Goal: Task Accomplishment & Management: Complete application form

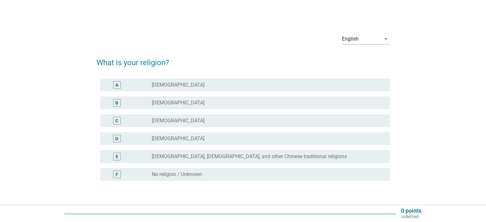
click at [171, 101] on label "[DEMOGRAPHIC_DATA]" at bounding box center [178, 103] width 53 height 6
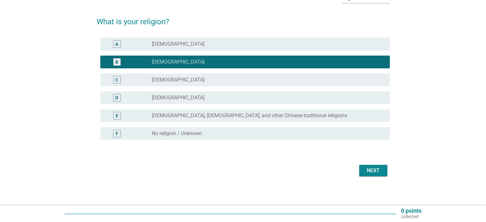
scroll to position [42, 0]
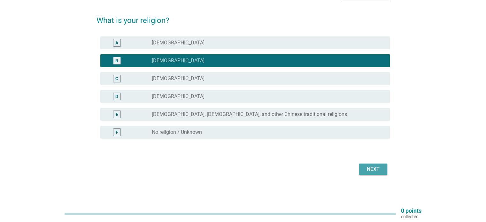
click at [372, 169] on div "Next" at bounding box center [373, 170] width 18 height 8
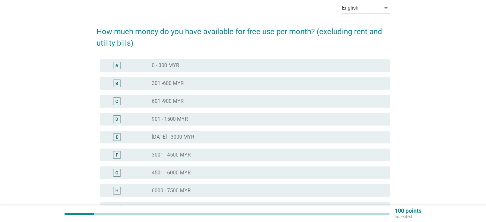
scroll to position [32, 0]
click at [184, 120] on label "901 - 1500 MYR" at bounding box center [170, 118] width 36 height 6
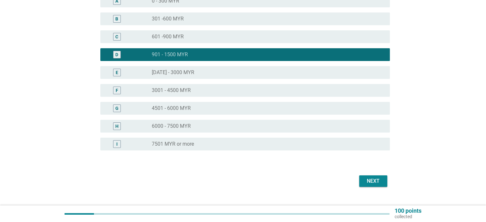
scroll to position [96, 0]
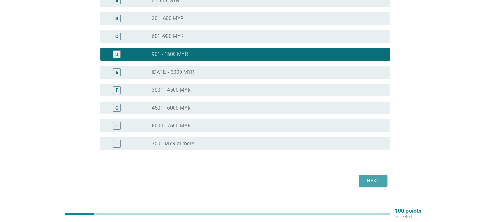
click at [369, 181] on div "Next" at bounding box center [373, 181] width 18 height 8
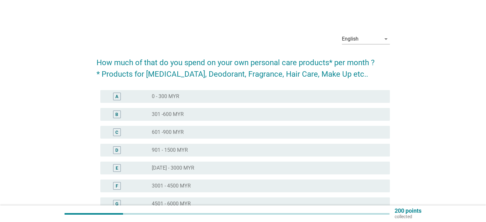
click at [146, 96] on div "A" at bounding box center [128, 97] width 47 height 8
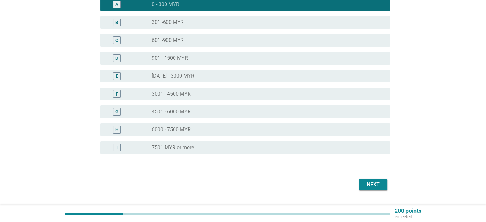
scroll to position [96, 0]
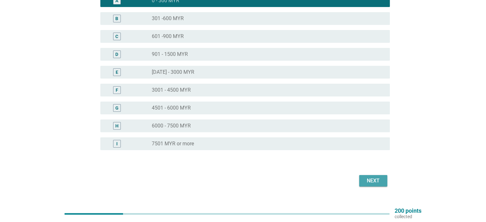
click at [378, 175] on button "Next" at bounding box center [373, 181] width 28 height 12
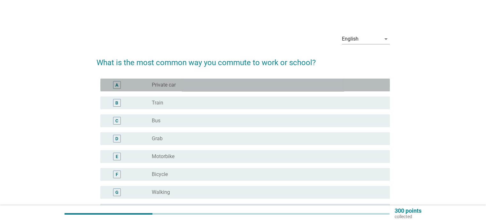
click at [158, 85] on label "Private car" at bounding box center [164, 85] width 24 height 6
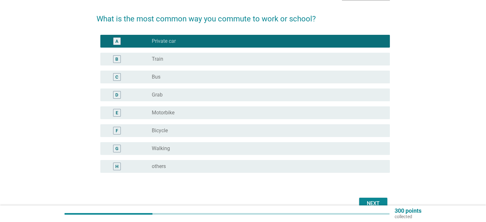
scroll to position [64, 0]
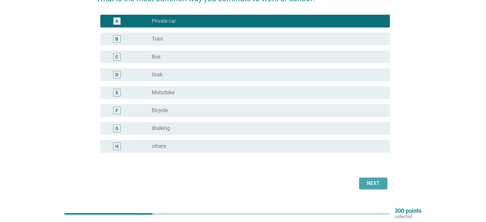
click at [375, 184] on div "Next" at bounding box center [373, 184] width 18 height 8
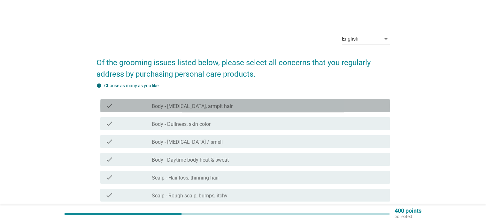
click at [195, 109] on label "Body - [MEDICAL_DATA], armpit hair" at bounding box center [192, 106] width 81 height 6
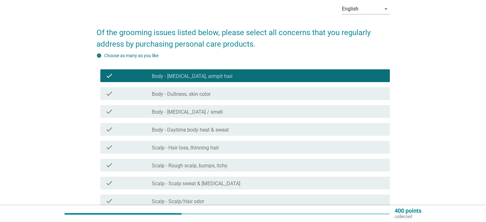
scroll to position [32, 0]
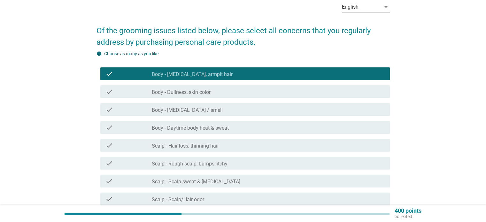
click at [201, 110] on label "Body - [MEDICAL_DATA] / smell" at bounding box center [187, 110] width 71 height 6
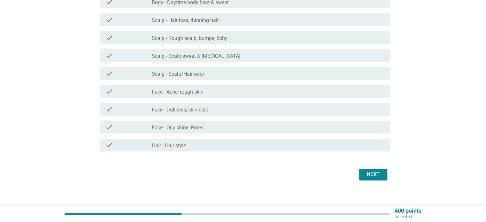
scroll to position [160, 0]
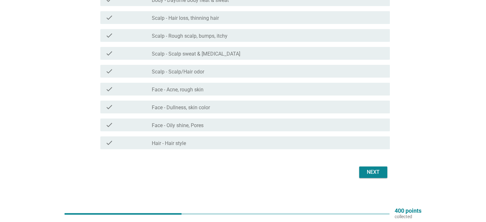
click at [373, 175] on div "Next" at bounding box center [373, 172] width 18 height 8
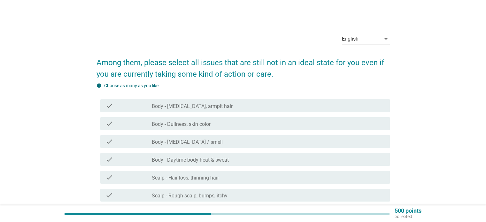
click at [203, 109] on label "Body - [MEDICAL_DATA], armpit hair" at bounding box center [192, 106] width 81 height 6
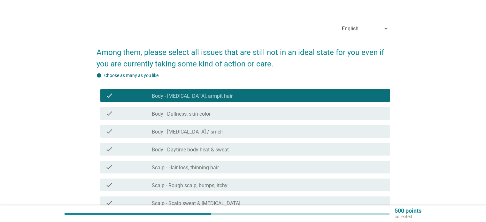
scroll to position [32, 0]
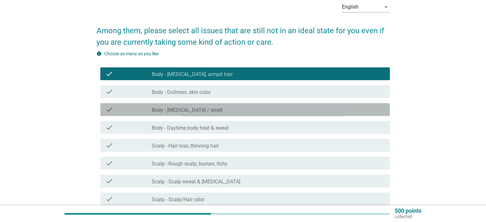
click at [193, 115] on div "check check_box_outline_blank Body - [MEDICAL_DATA] / smell" at bounding box center [244, 109] width 289 height 13
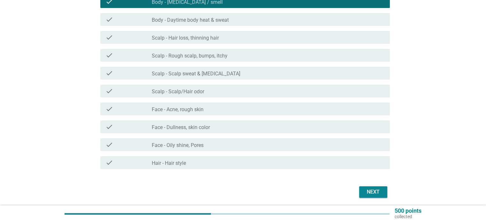
scroll to position [160, 0]
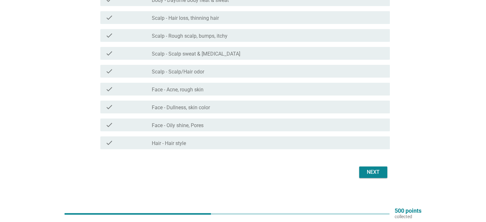
click at [366, 167] on button "Next" at bounding box center [373, 172] width 28 height 12
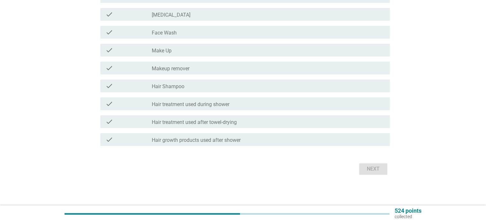
scroll to position [0, 0]
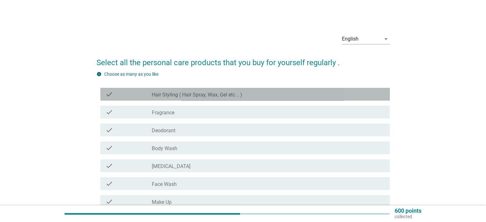
click at [170, 96] on label "Hair Styling ( Hair Spray, Wax, Gel etc .. )" at bounding box center [197, 95] width 90 height 6
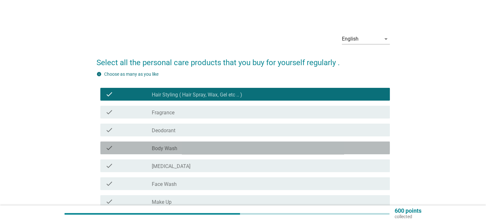
click at [165, 143] on div "check check_box_outline_blank Body Wash" at bounding box center [244, 148] width 289 height 13
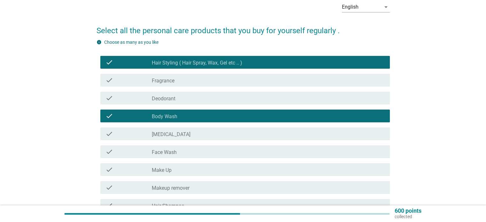
click at [205, 154] on div "check_box_outline_blank Face Wash" at bounding box center [268, 152] width 233 height 8
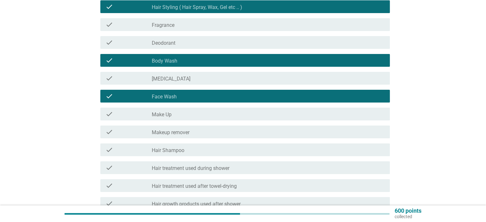
scroll to position [128, 0]
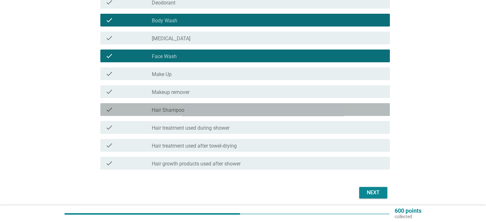
click at [181, 107] on div "check_box_outline_blank Hair Shampoo" at bounding box center [268, 110] width 233 height 8
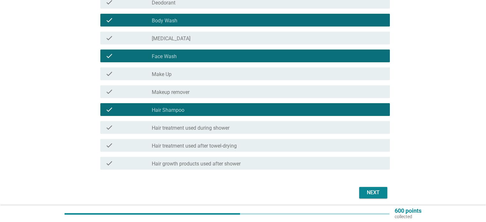
click at [366, 192] on div "Next" at bounding box center [373, 193] width 18 height 8
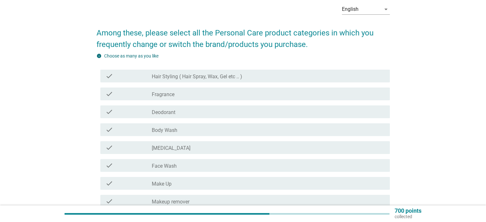
scroll to position [32, 0]
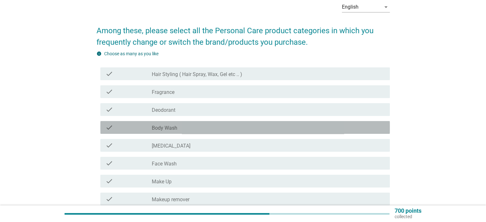
click at [169, 127] on label "Body Wash" at bounding box center [165, 128] width 26 height 6
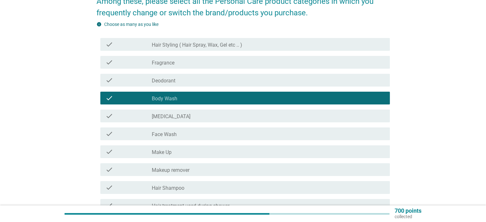
scroll to position [64, 0]
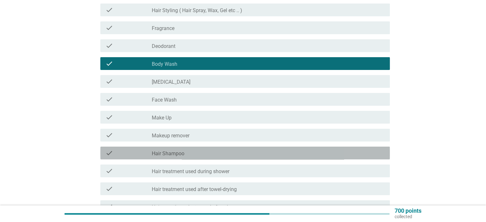
click at [173, 155] on label "Hair Shampoo" at bounding box center [168, 154] width 33 height 6
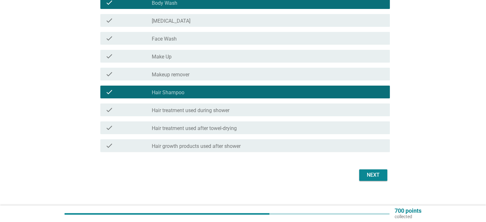
scroll to position [160, 0]
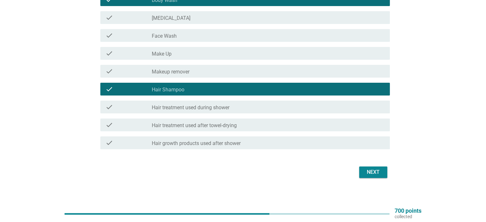
click at [382, 174] on div "Next" at bounding box center [373, 172] width 18 height 8
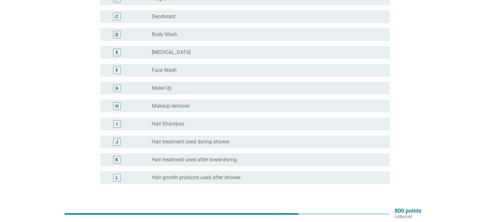
scroll to position [96, 0]
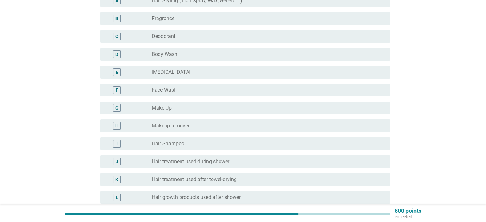
click at [177, 56] on div "radio_button_unchecked Body Wash" at bounding box center [266, 54] width 228 height 6
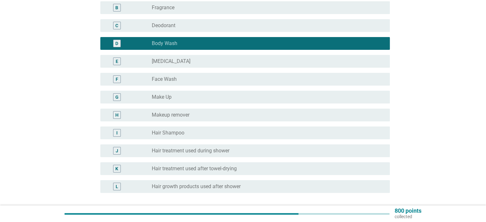
scroll to position [160, 0]
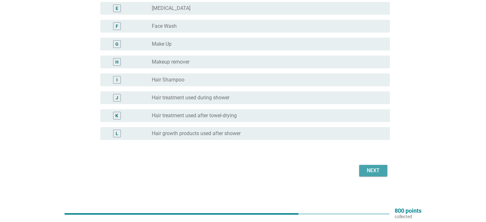
click at [375, 171] on div "Next" at bounding box center [373, 171] width 18 height 8
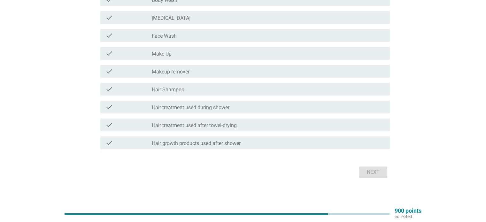
click at [173, 92] on label "Hair Shampoo" at bounding box center [168, 90] width 33 height 6
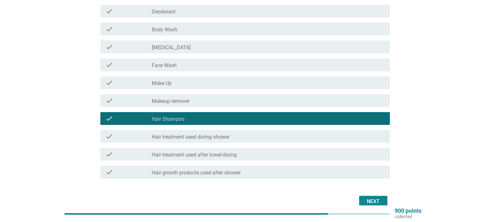
scroll to position [128, 0]
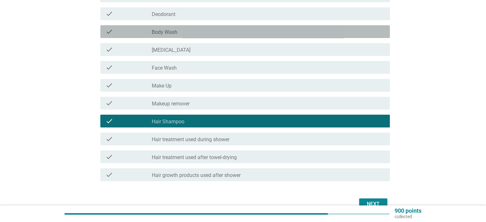
click at [171, 37] on div "check check_box_outline_blank Body Wash" at bounding box center [244, 31] width 289 height 13
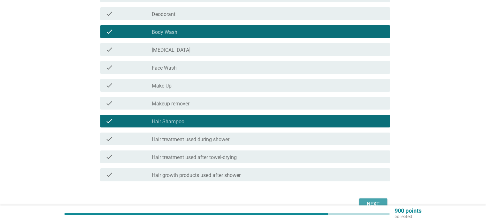
click at [367, 202] on div "Next" at bounding box center [373, 204] width 18 height 8
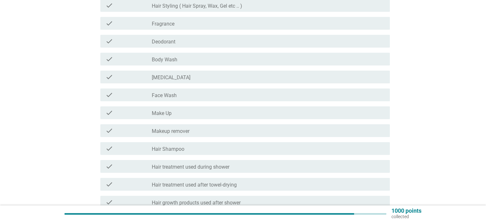
scroll to position [96, 0]
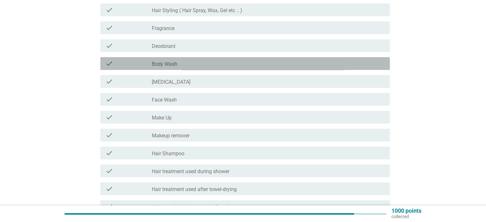
click at [156, 61] on label "Body Wash" at bounding box center [165, 64] width 26 height 6
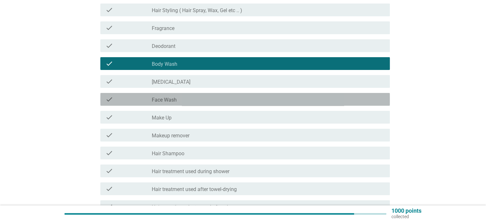
click at [165, 102] on label "Face Wash" at bounding box center [164, 100] width 25 height 6
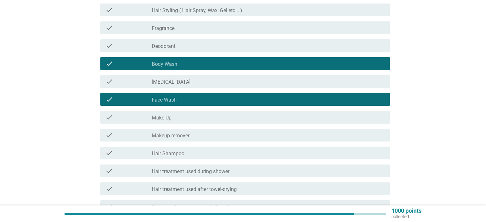
click at [164, 152] on label "Hair Shampoo" at bounding box center [168, 154] width 33 height 6
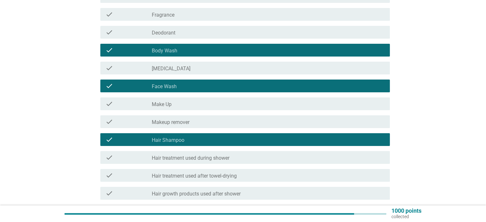
scroll to position [160, 0]
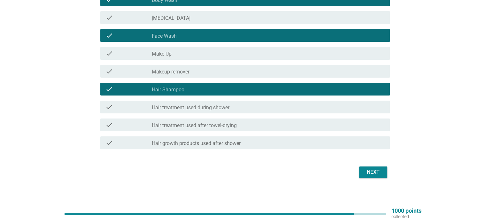
click at [374, 173] on div "Next" at bounding box center [373, 172] width 18 height 8
